Goal: Entertainment & Leisure: Consume media (video, audio)

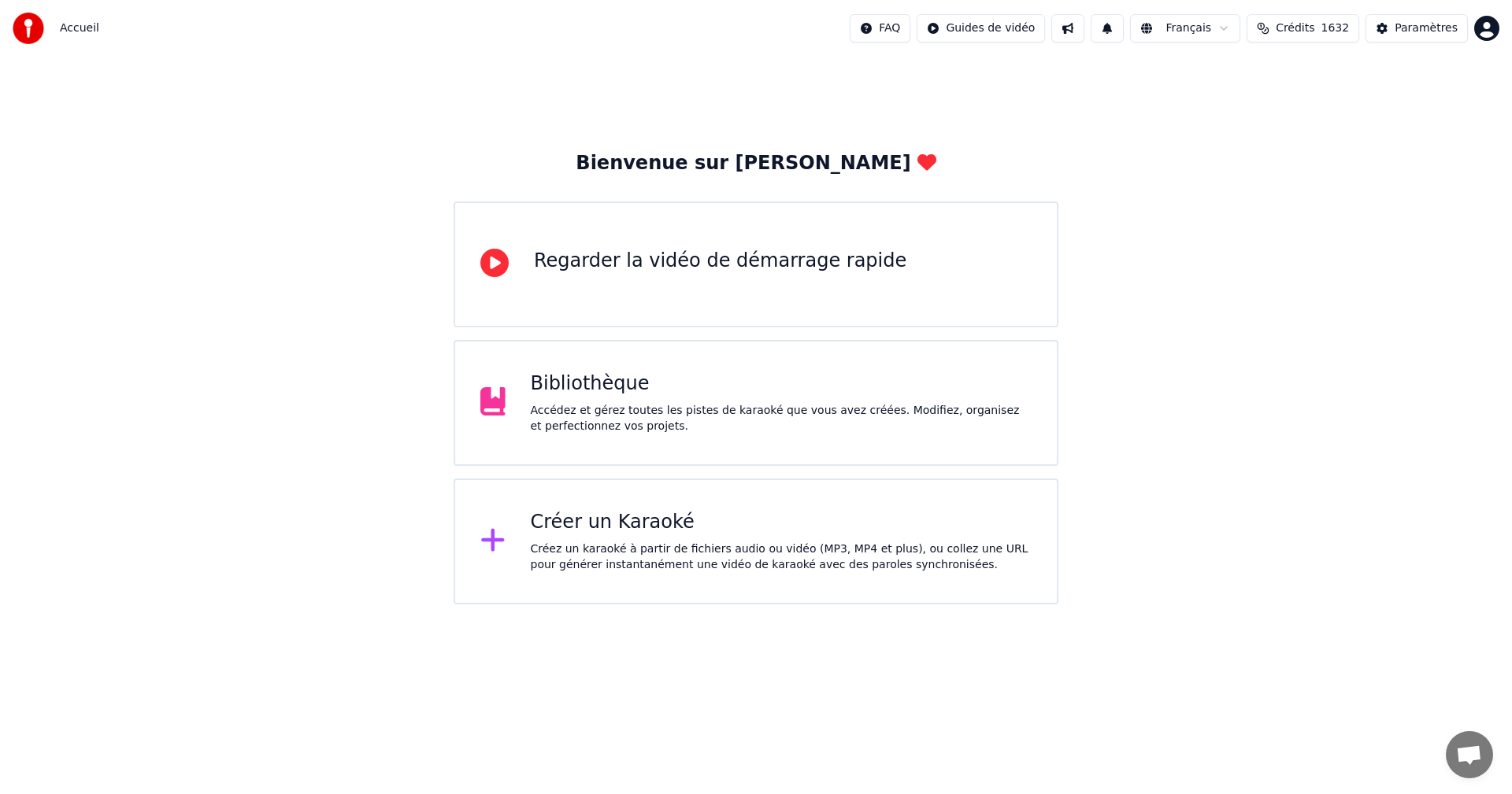
click at [546, 400] on div "Bibliothèque Accédez et gérez toutes les pistes de karaoké que vous avez créées…" at bounding box center [781, 403] width 502 height 63
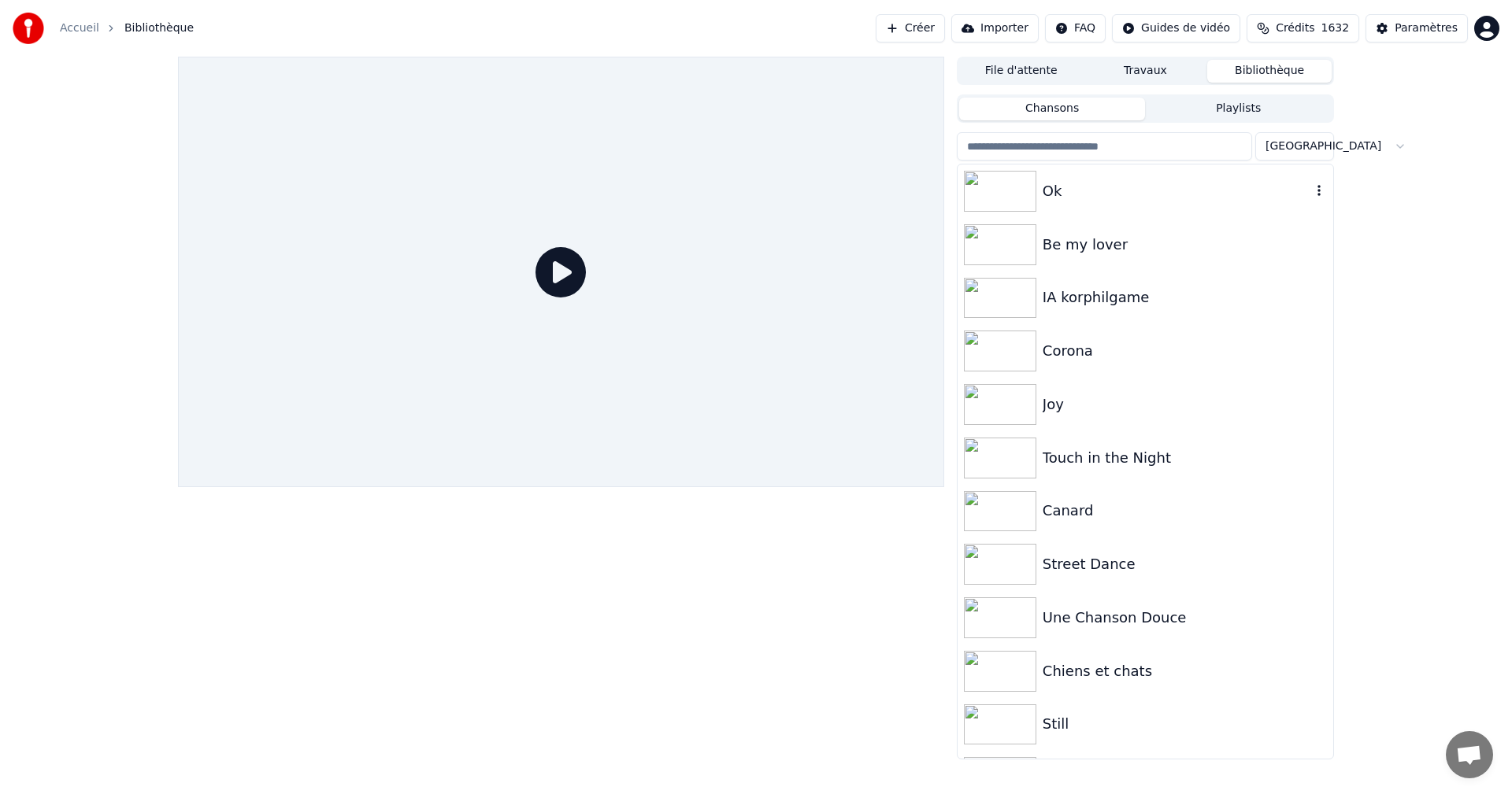
click at [1017, 187] on img at bounding box center [999, 190] width 72 height 41
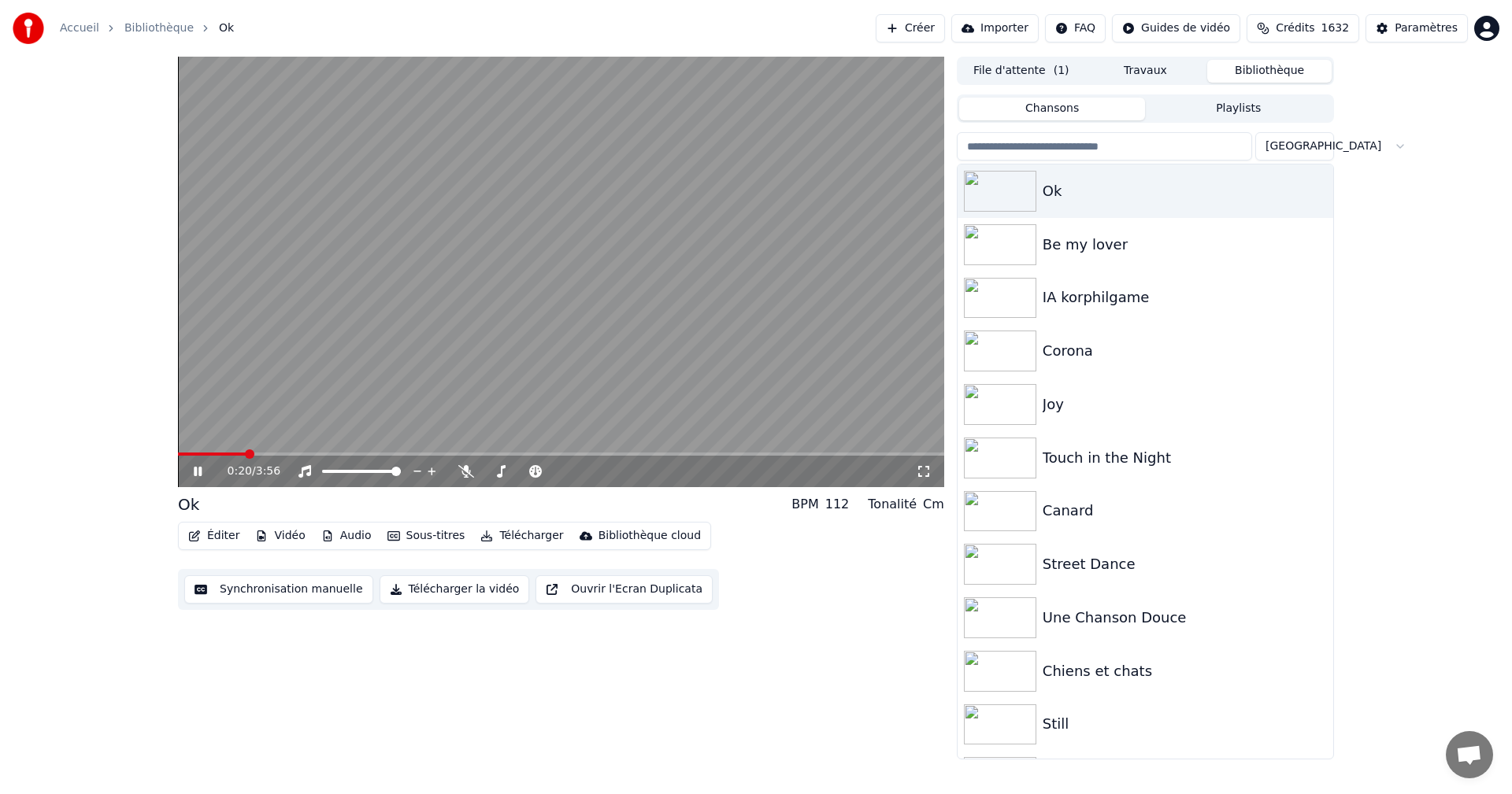
click at [454, 461] on div "0:20 / 3:56" at bounding box center [561, 472] width 766 height 32
click at [471, 476] on div at bounding box center [529, 472] width 143 height 16
